Goal: Transaction & Acquisition: Book appointment/travel/reservation

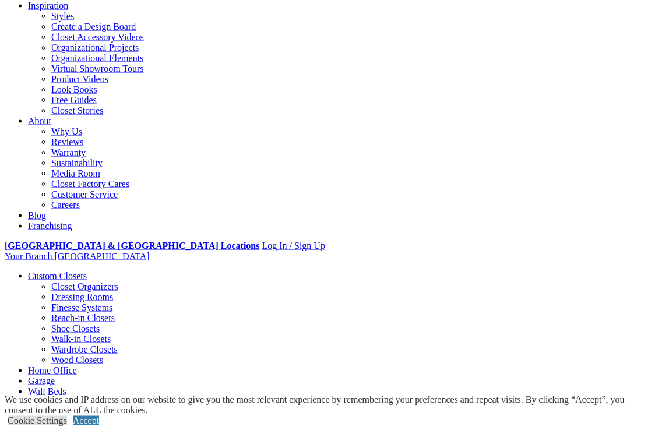
scroll to position [210, 0]
click at [146, 396] on link "[PERSON_NAME] Beds" at bounding box center [98, 401] width 95 height 10
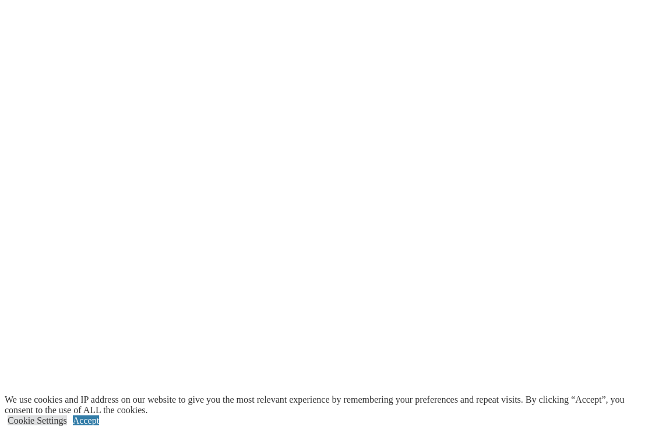
scroll to position [2371, 0]
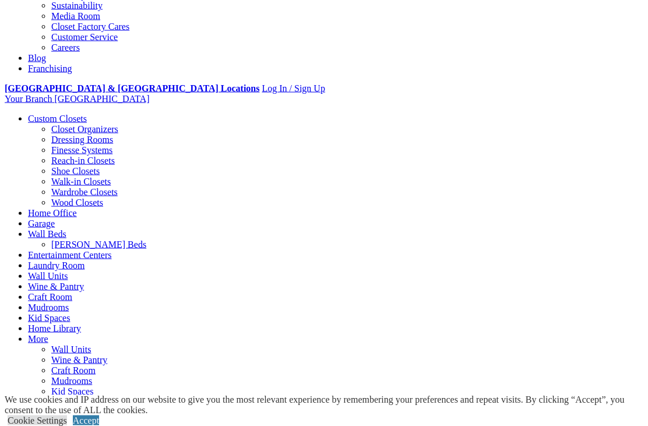
scroll to position [369, 0]
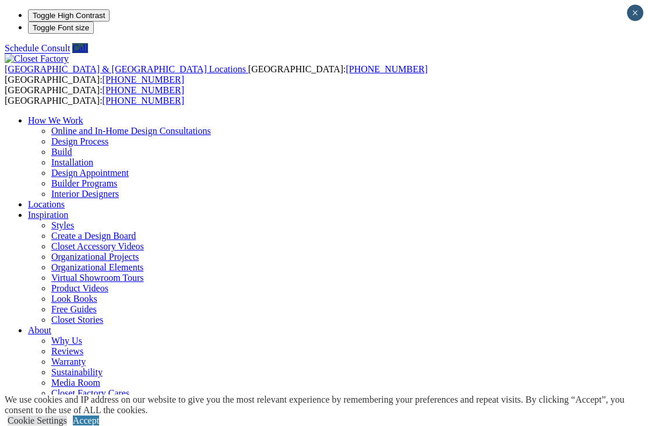
type input "*****"
click input "*" at bounding box center [0, 0] width 0 height 0
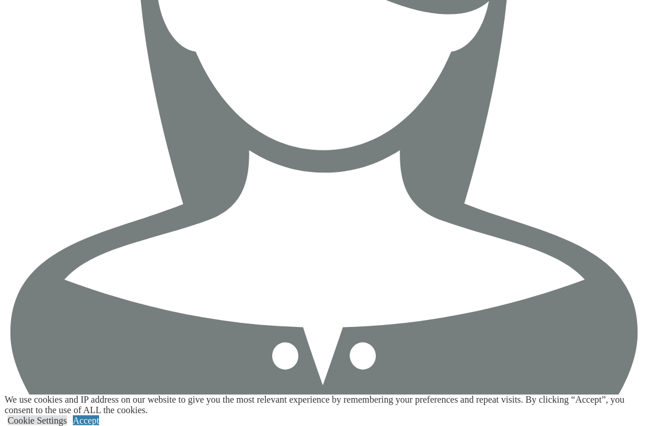
scroll to position [3565, 0]
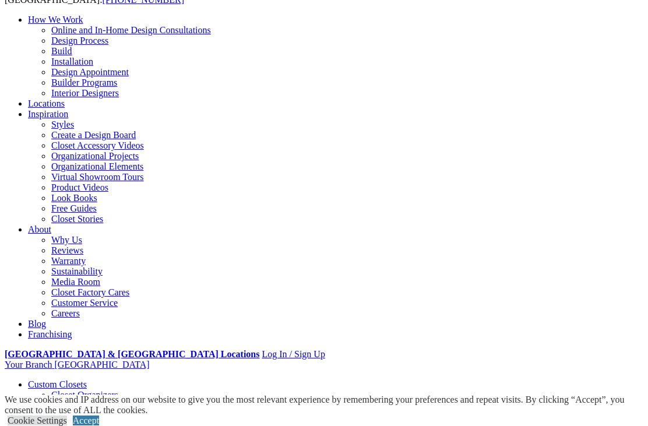
scroll to position [99, 0]
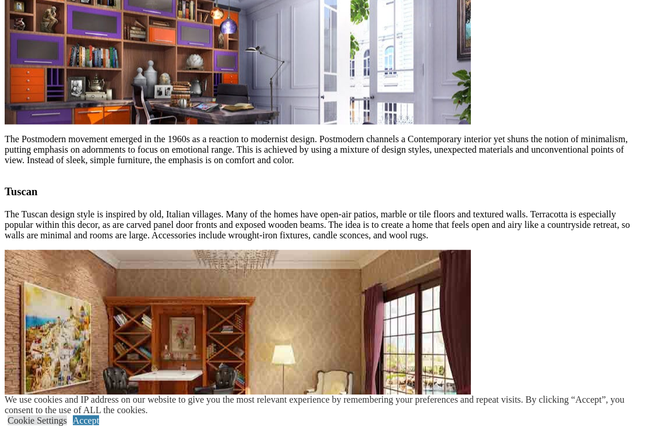
scroll to position [2534, 0]
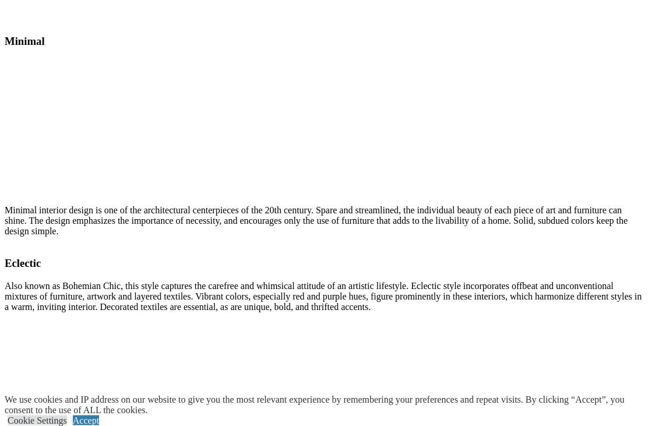
scroll to position [4552, 0]
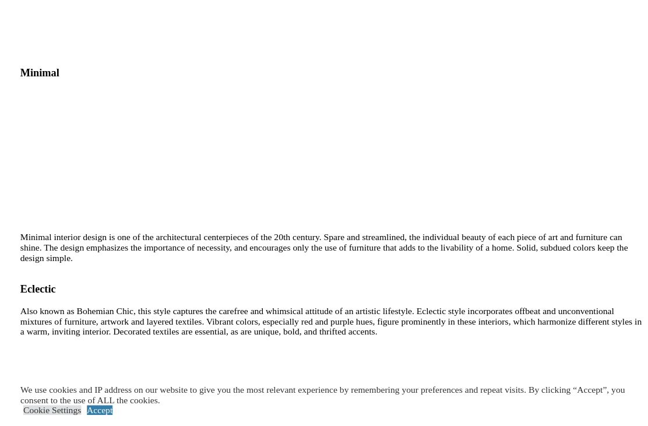
scroll to position [4544, 0]
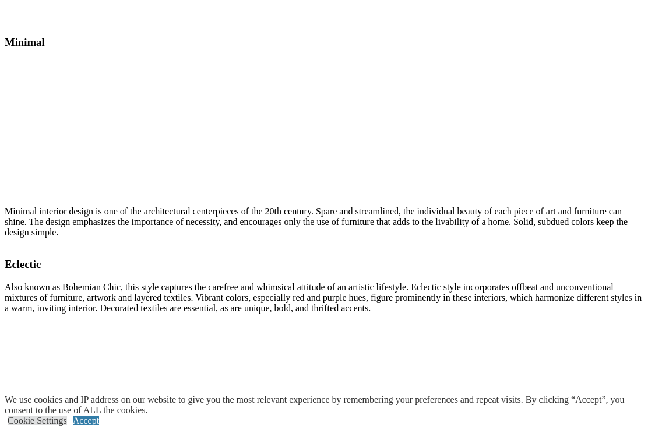
click at [99, 425] on link "Accept" at bounding box center [86, 420] width 26 height 10
